Goal: Information Seeking & Learning: Learn about a topic

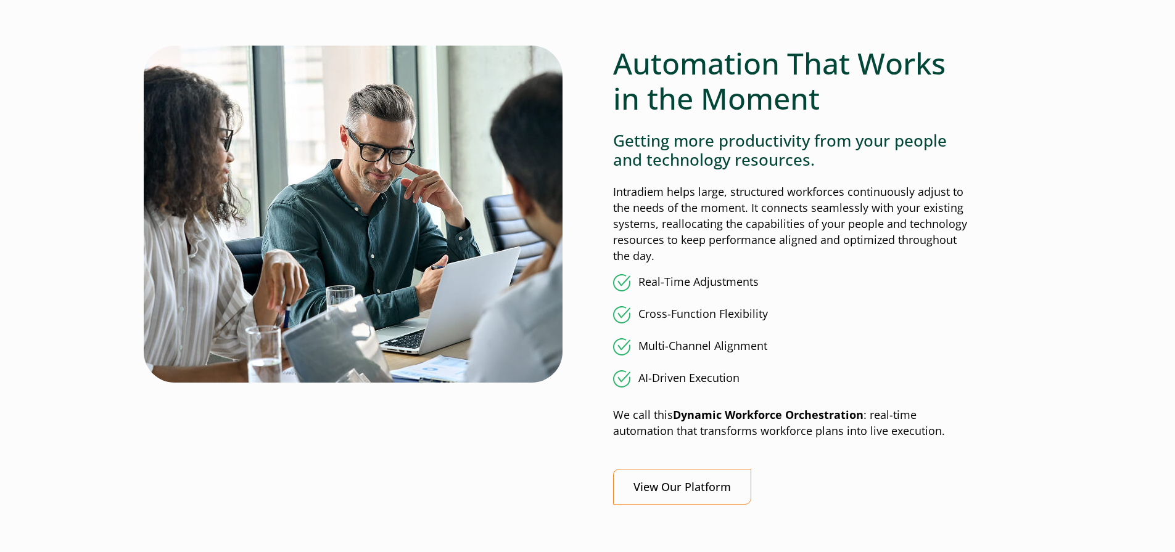
scroll to position [940, 0]
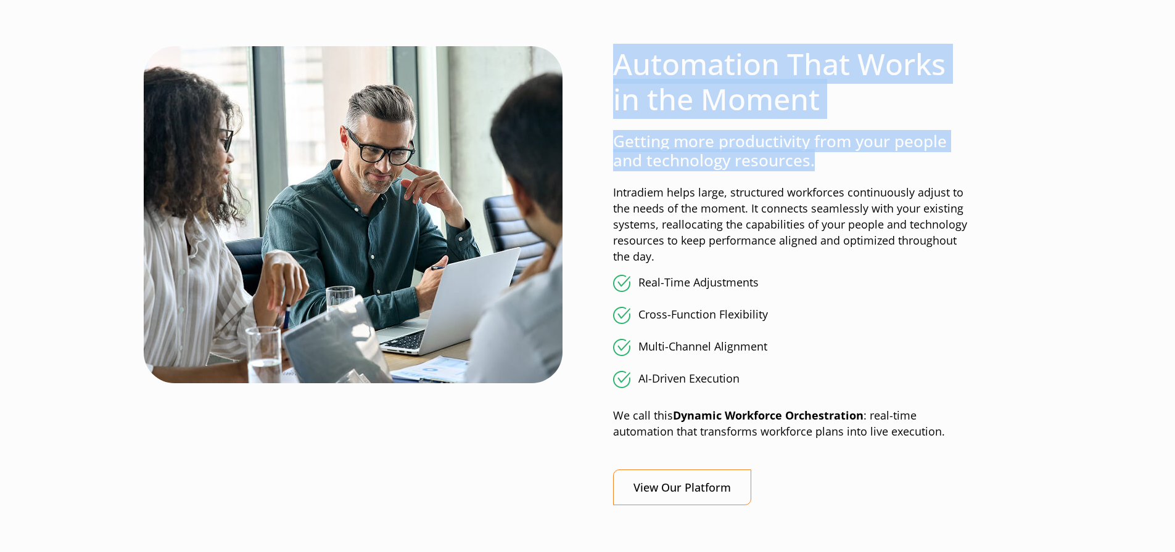
drag, startPoint x: 851, startPoint y: 163, endPoint x: 610, endPoint y: 65, distance: 259.7
click at [610, 65] on div "Automation That Works in the Moment Getting more productivity from your people …" at bounding box center [587, 286] width 758 height 480
copy div "Automation That Works in the Moment Getting more productivity from your people …"
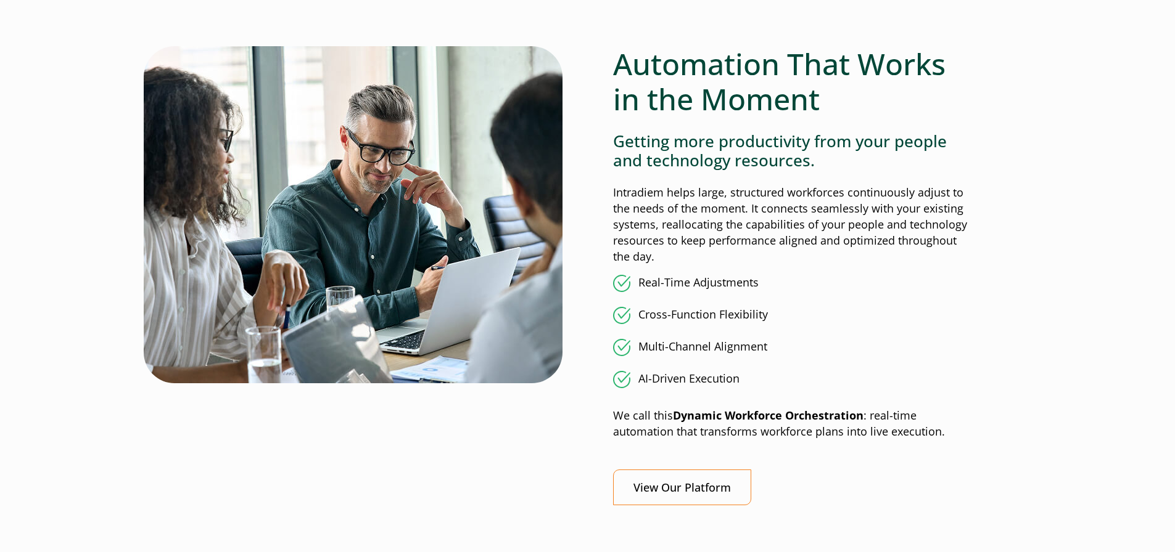
drag, startPoint x: 866, startPoint y: 195, endPoint x: 837, endPoint y: 171, distance: 37.6
click at [837, 171] on div "Automation That Works in the Moment Getting more productivity from your people …" at bounding box center [790, 276] width 354 height 460
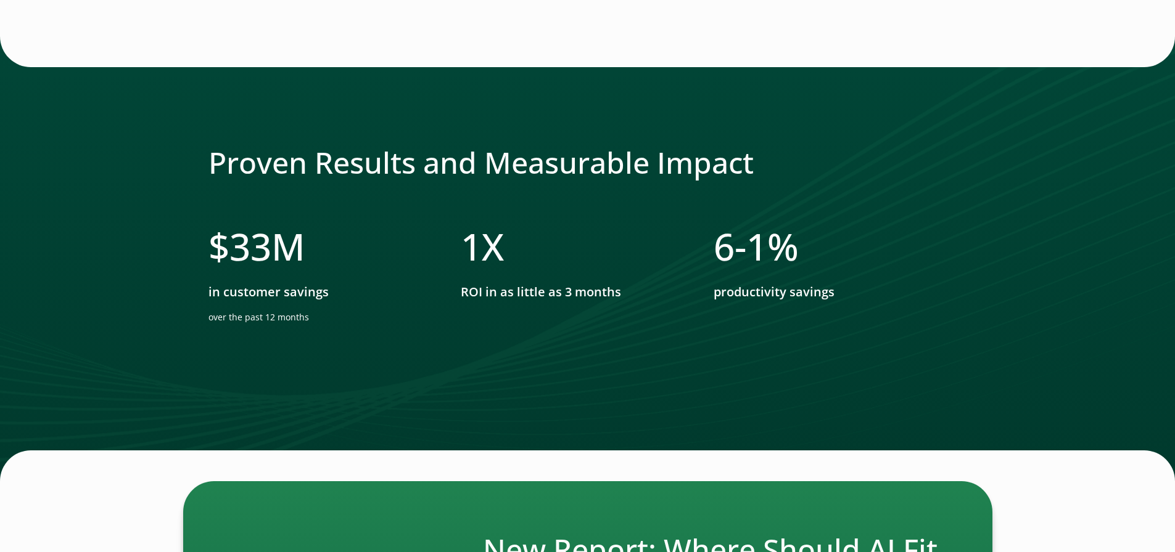
scroll to position [2217, 0]
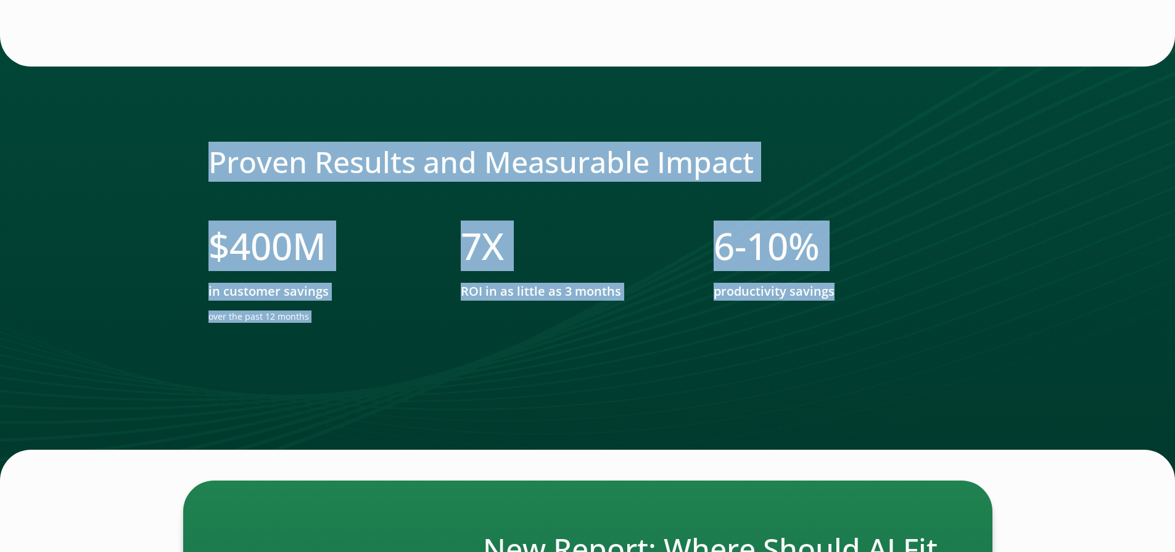
drag, startPoint x: 200, startPoint y: 164, endPoint x: 884, endPoint y: 298, distance: 697.3
click at [884, 298] on div "Proven Results and Measurable Impact $ 400 M in customer savings over the past …" at bounding box center [587, 259] width 1175 height 446
copy div "Proven Results and Measurable Impact $ 400 M in customer savings over the past …"
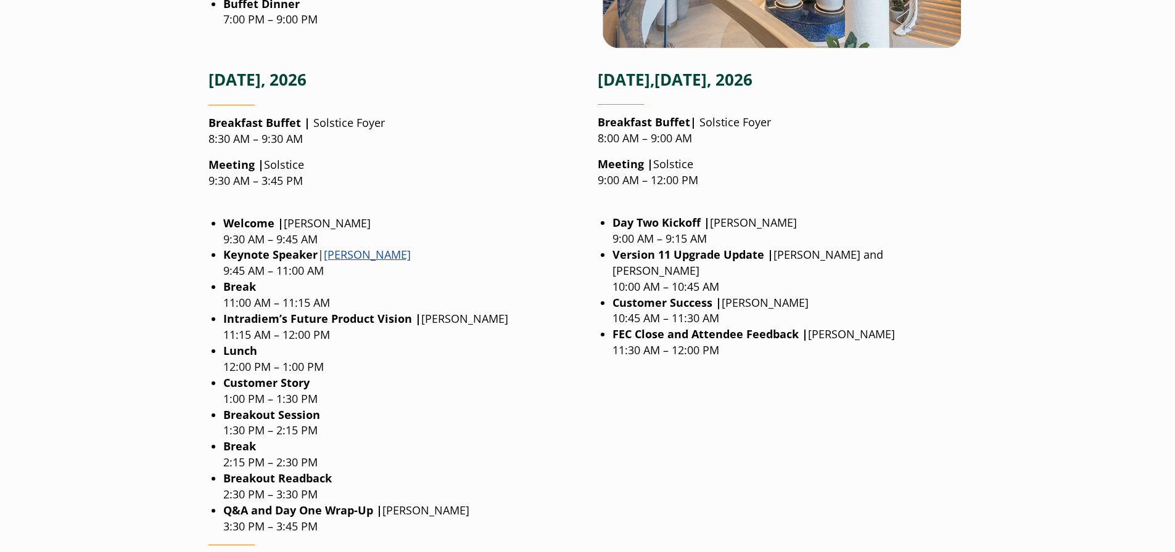
scroll to position [1503, 0]
